Goal: Task Accomplishment & Management: Manage account settings

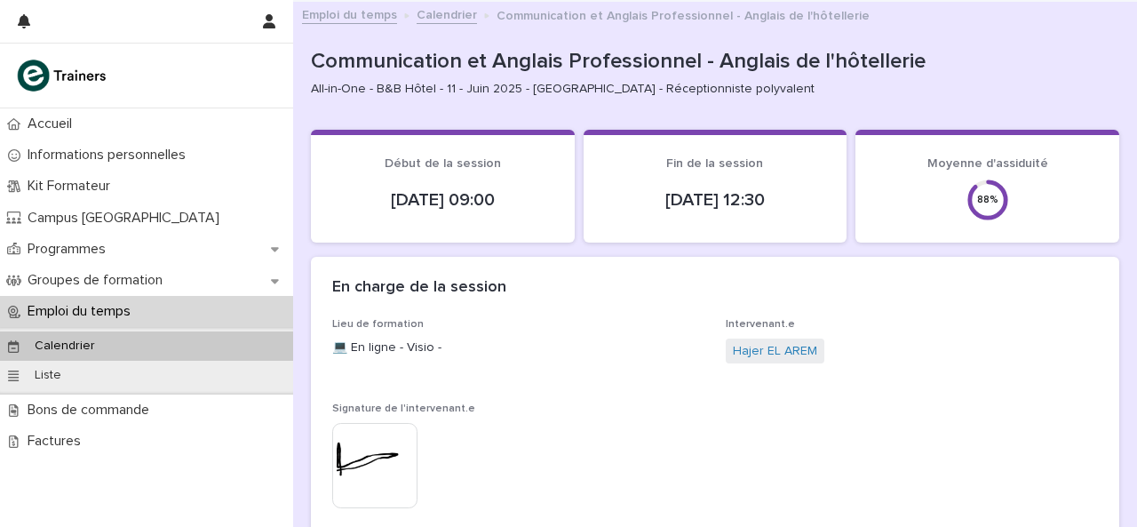
click at [143, 303] on p "Emploi du temps" at bounding box center [82, 311] width 124 height 17
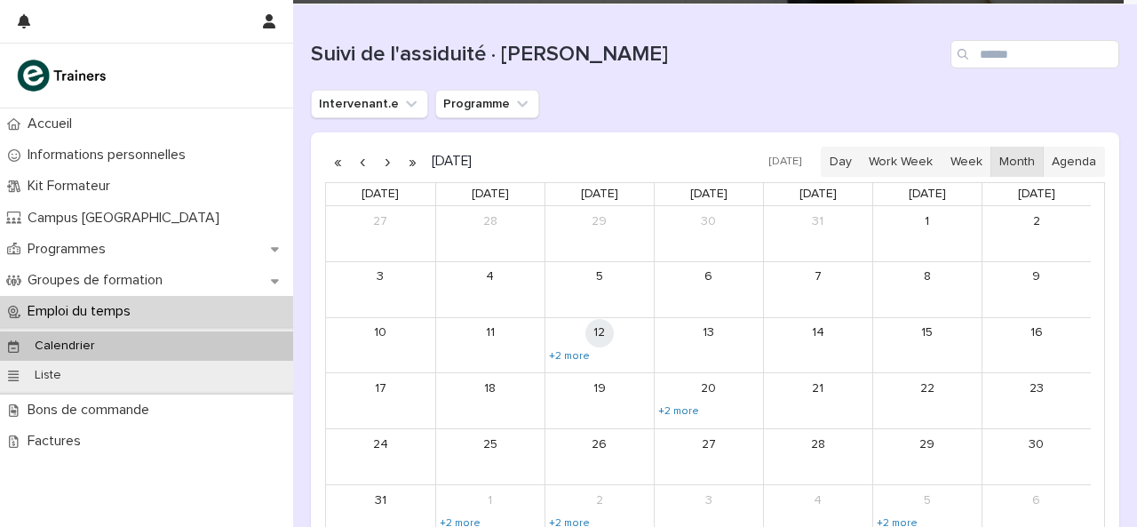
scroll to position [249, 0]
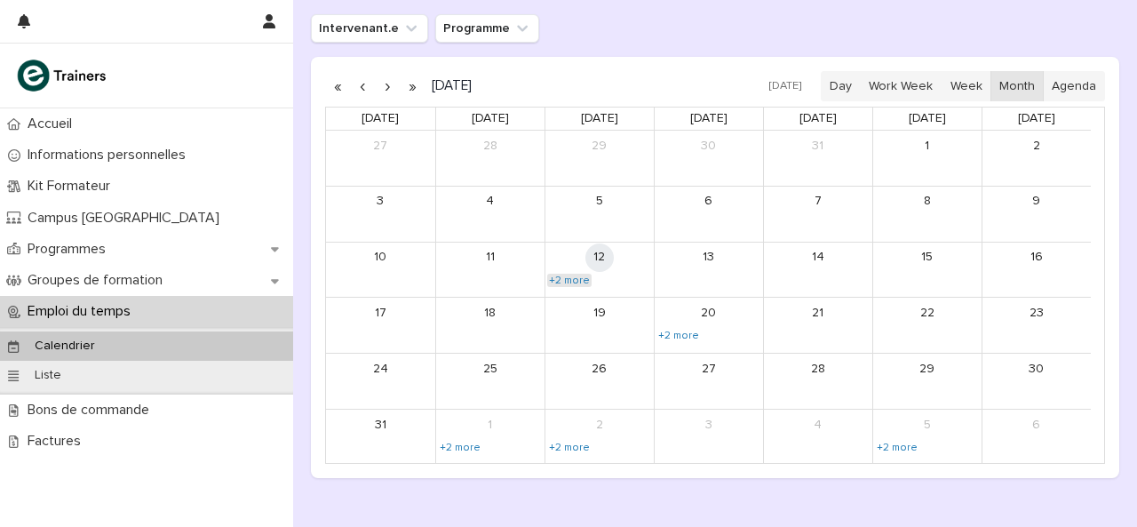
click at [563, 280] on link "+2 more" at bounding box center [569, 281] width 44 height 14
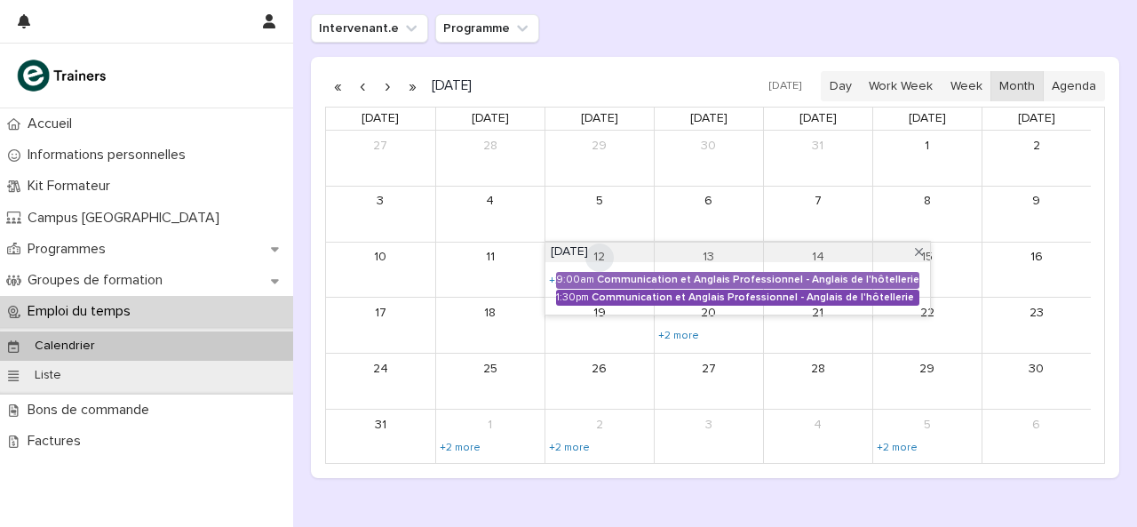
click at [571, 296] on div "1:30pm" at bounding box center [572, 297] width 33 height 12
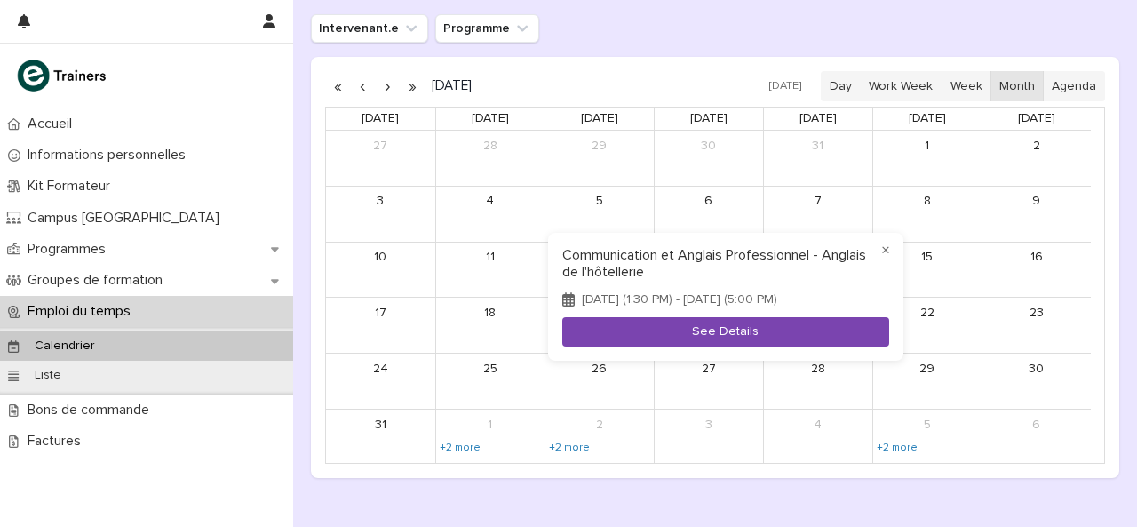
click at [662, 331] on button "See Details" at bounding box center [725, 331] width 327 height 29
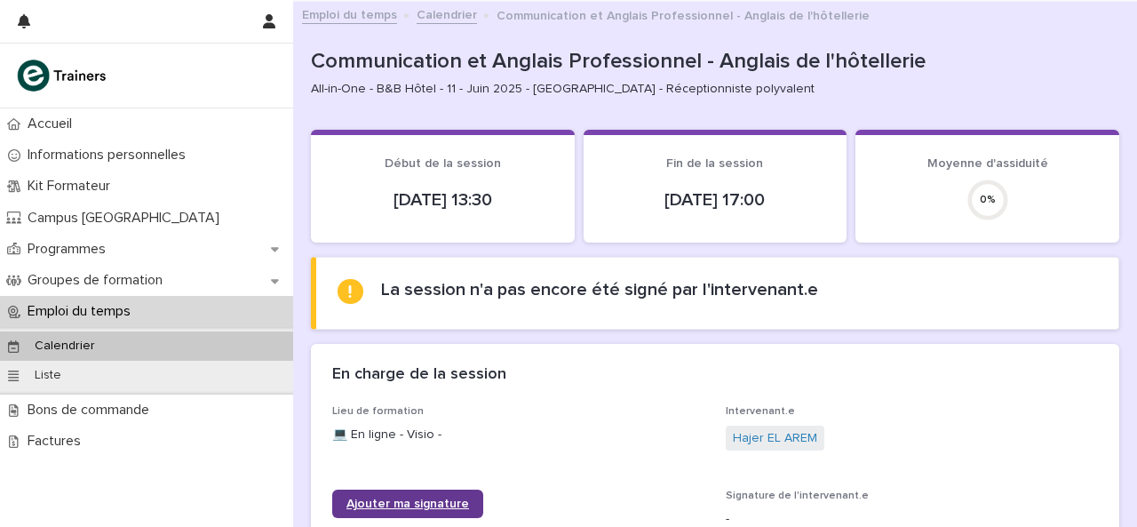
click at [427, 499] on span "Ajouter ma signature" at bounding box center [408, 504] width 123 height 12
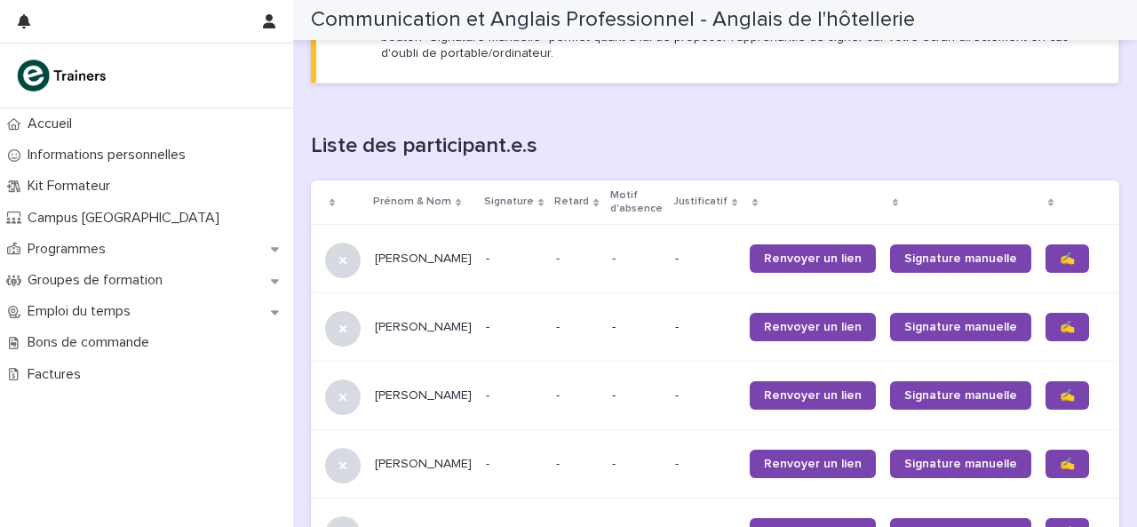
scroll to position [1066, 0]
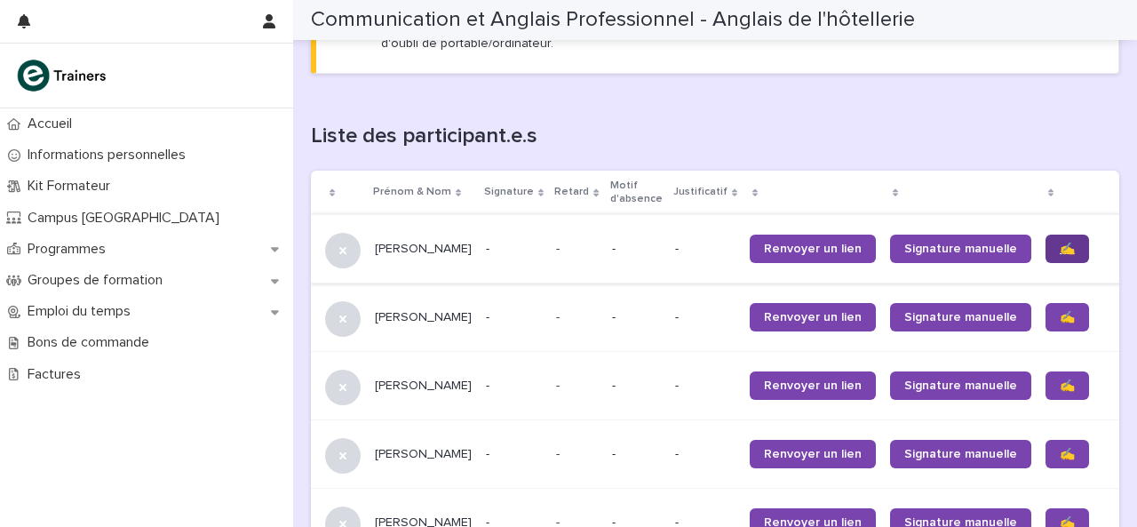
click at [1046, 247] on link "✍️" at bounding box center [1068, 249] width 44 height 28
click at [1060, 314] on span "✍️" at bounding box center [1067, 317] width 15 height 12
click at [1060, 389] on span "✍️" at bounding box center [1067, 385] width 15 height 12
click at [1046, 468] on link "✍️" at bounding box center [1068, 454] width 44 height 28
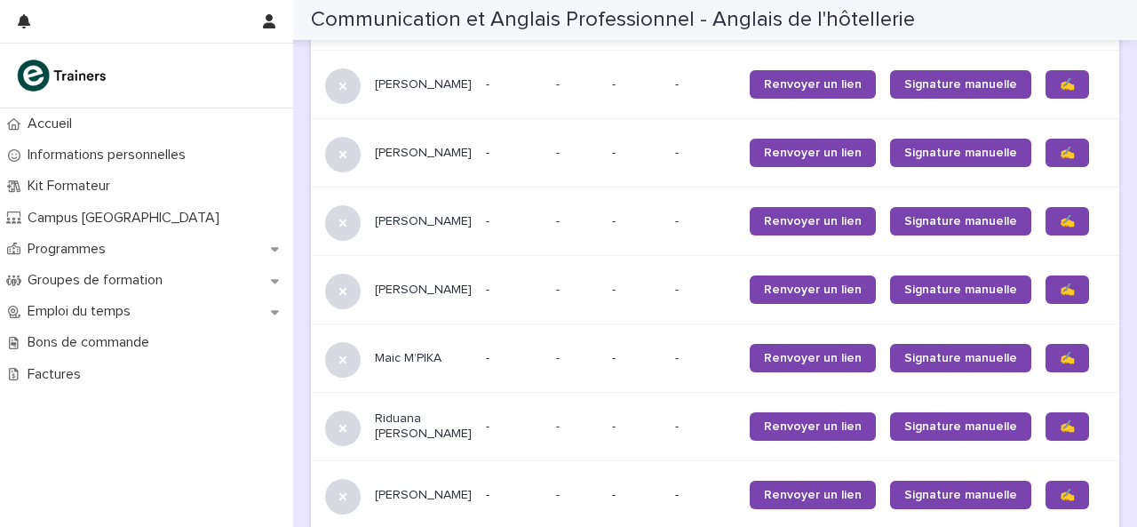
scroll to position [1351, 0]
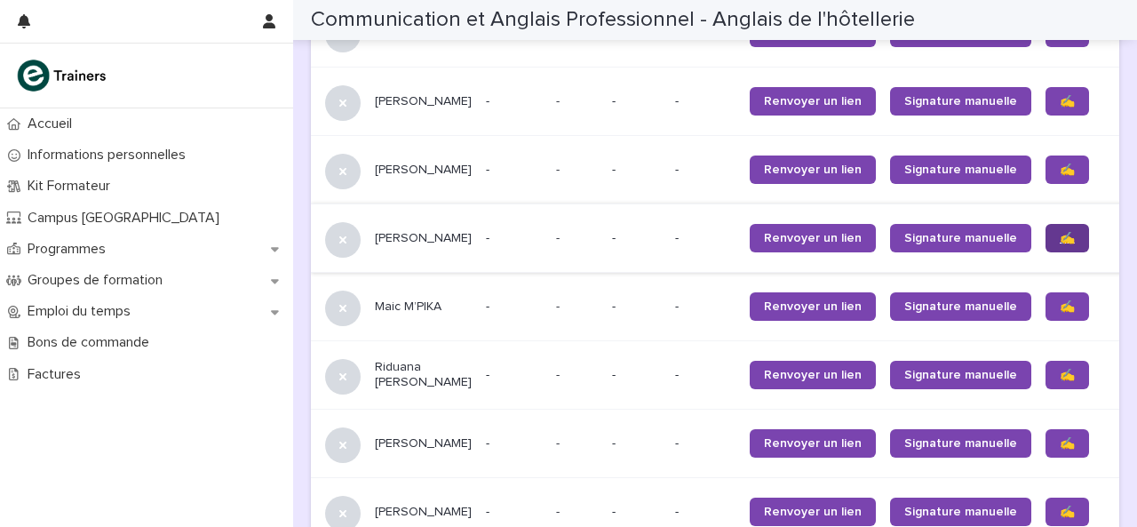
click at [1046, 252] on link "✍️" at bounding box center [1068, 238] width 44 height 28
click at [1060, 313] on span "✍️" at bounding box center [1067, 306] width 15 height 12
click at [1060, 381] on span "✍️" at bounding box center [1067, 375] width 15 height 12
click at [1060, 450] on span "✍️" at bounding box center [1067, 443] width 15 height 12
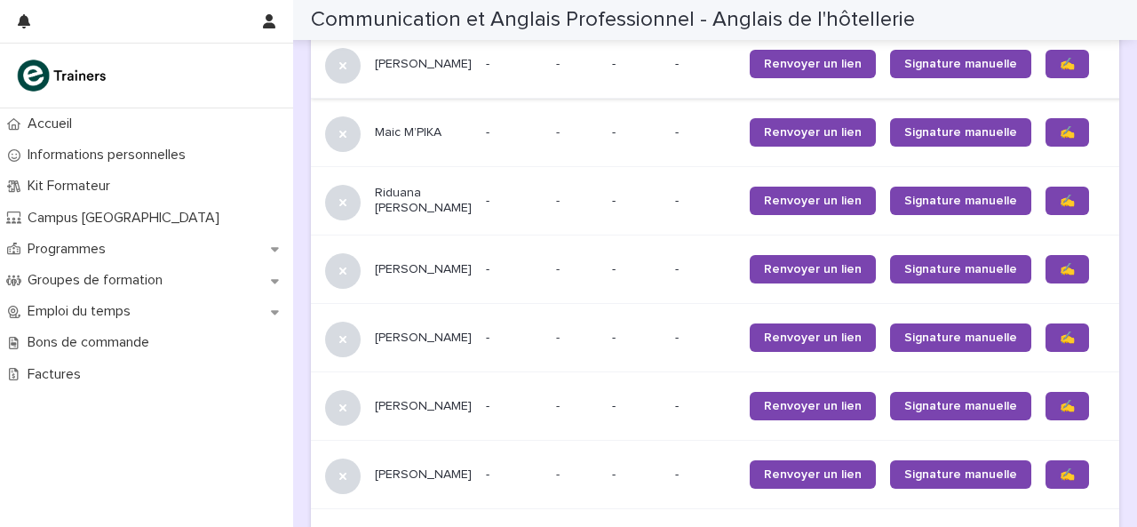
scroll to position [1528, 0]
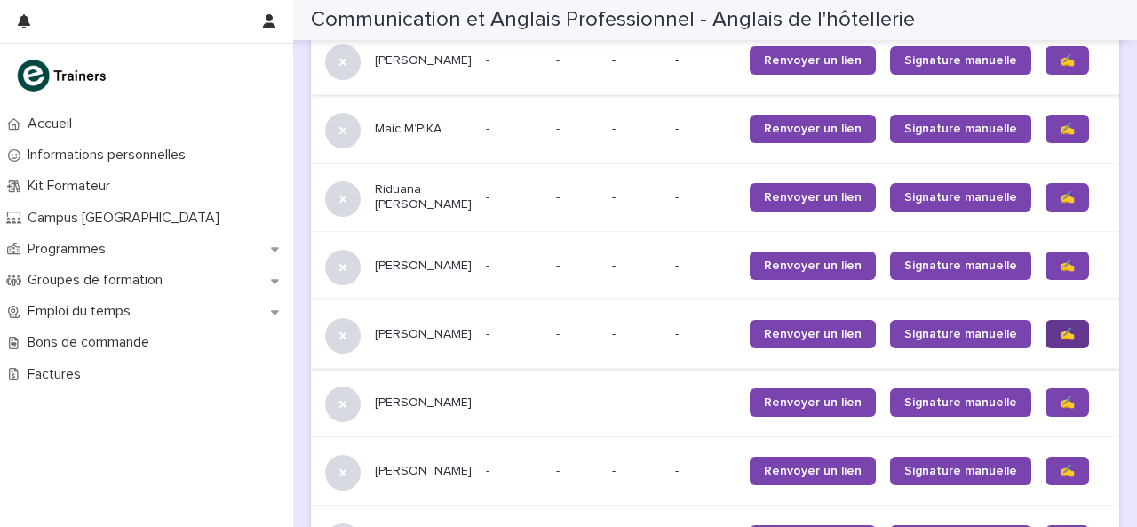
click at [1046, 337] on link "✍️" at bounding box center [1068, 334] width 44 height 28
click at [1060, 409] on span "✍️" at bounding box center [1067, 402] width 15 height 12
click at [1060, 477] on span "✍️" at bounding box center [1067, 471] width 15 height 12
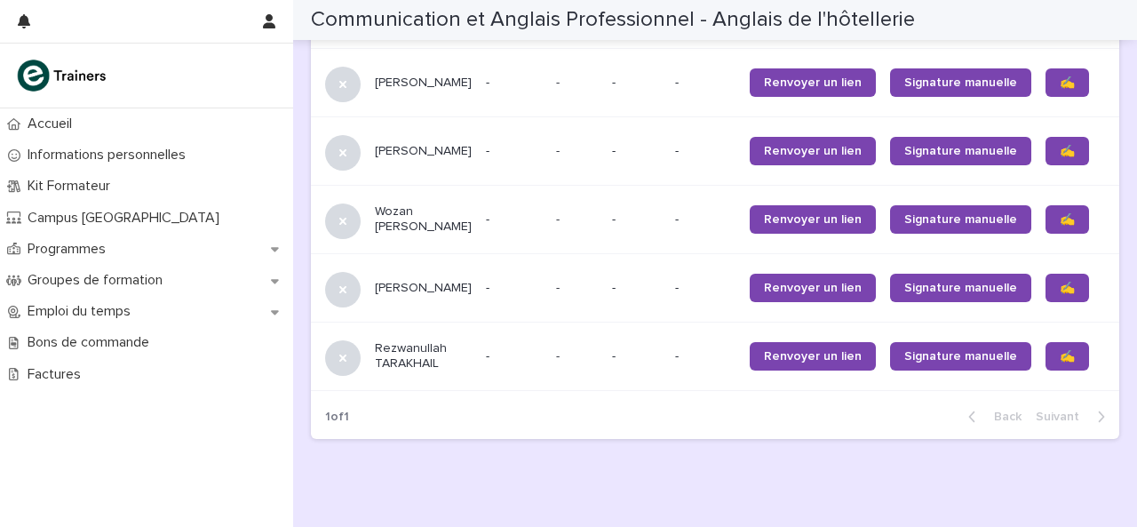
scroll to position [1884, 0]
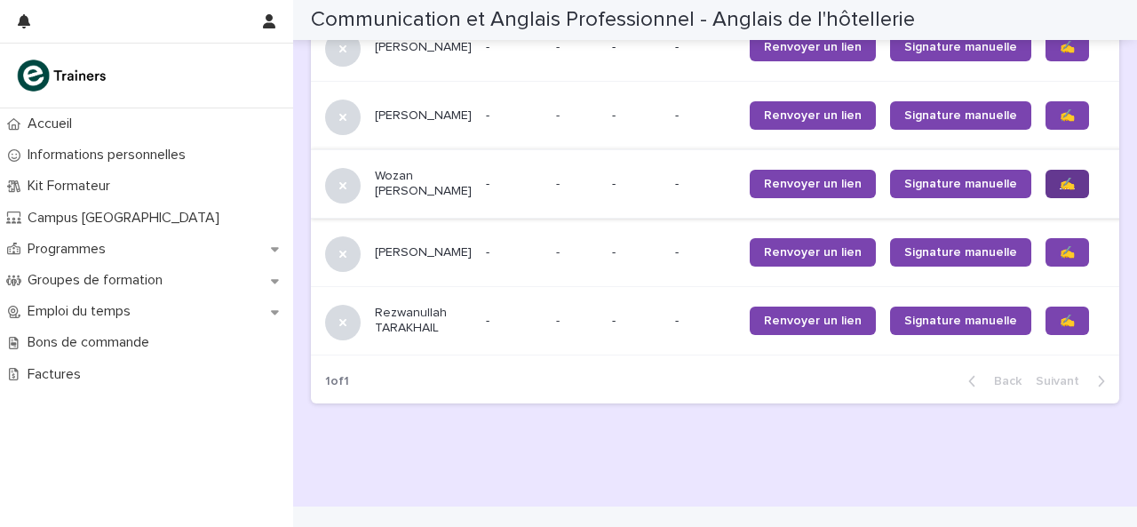
click at [1060, 190] on span "✍️" at bounding box center [1067, 184] width 15 height 12
click at [1060, 259] on span "✍️" at bounding box center [1067, 252] width 15 height 12
click at [1060, 327] on span "✍️" at bounding box center [1067, 321] width 15 height 12
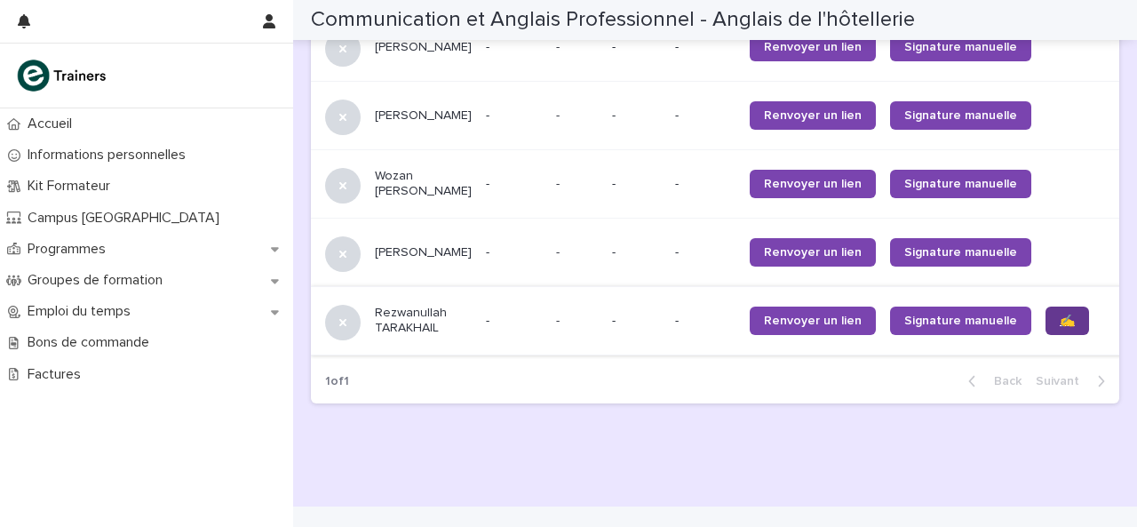
click at [1060, 327] on span "✍️" at bounding box center [1067, 321] width 15 height 12
